Goal: Task Accomplishment & Management: Use online tool/utility

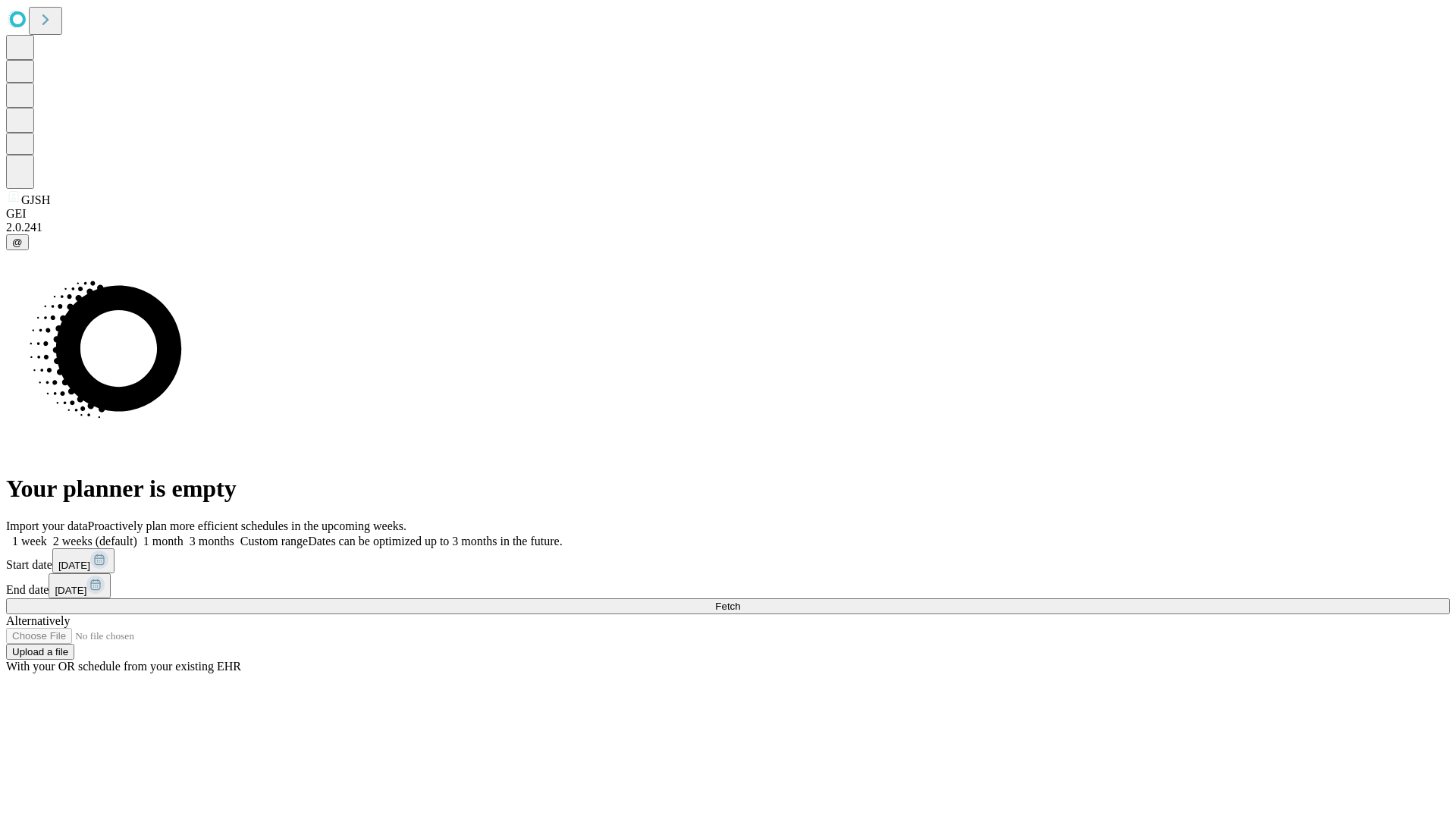
click at [740, 601] on span "Fetch" at bounding box center [727, 606] width 25 height 12
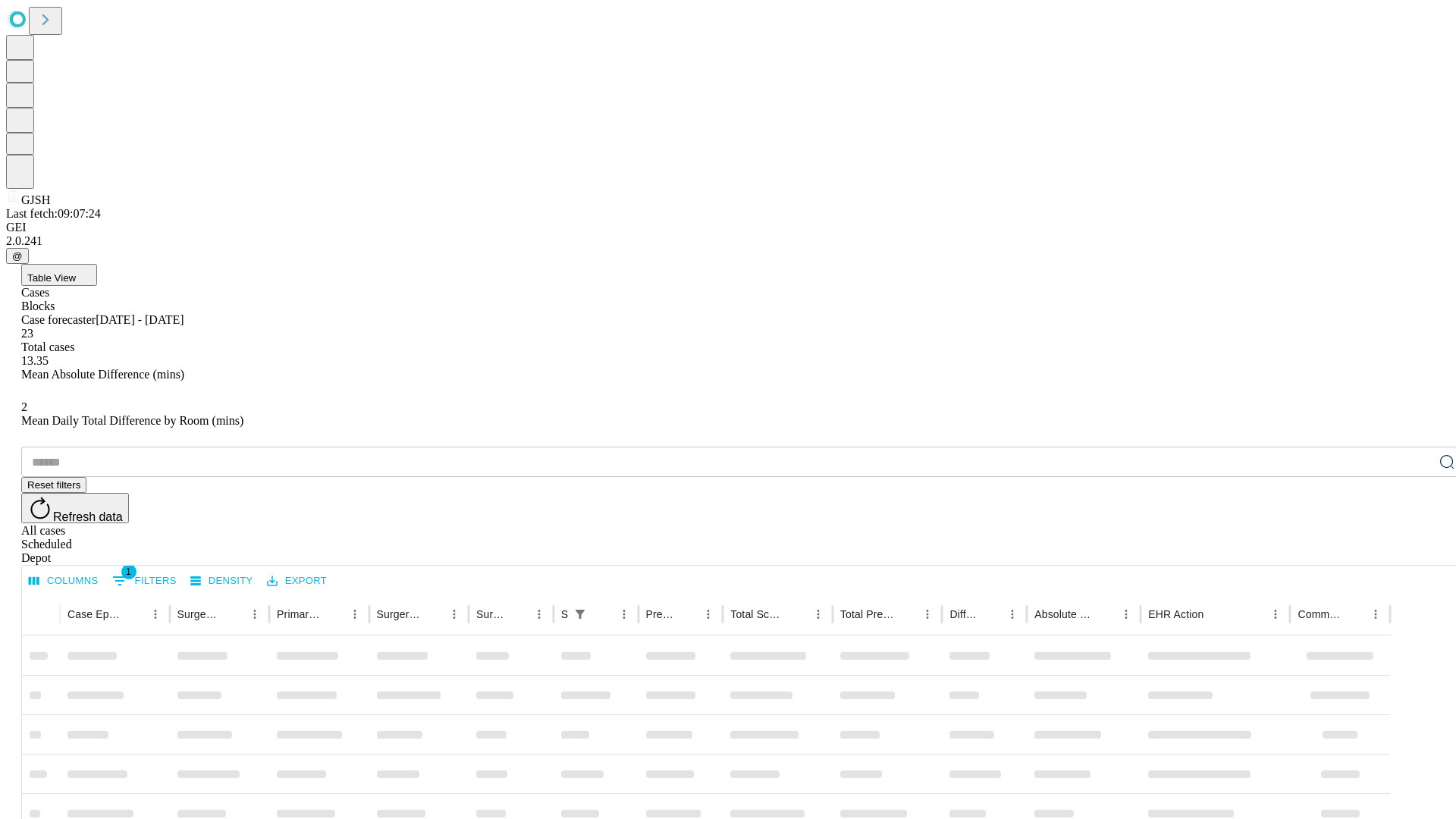
click at [1416, 551] on div "Depot" at bounding box center [743, 558] width 1444 height 13
